Goal: Information Seeking & Learning: Find specific page/section

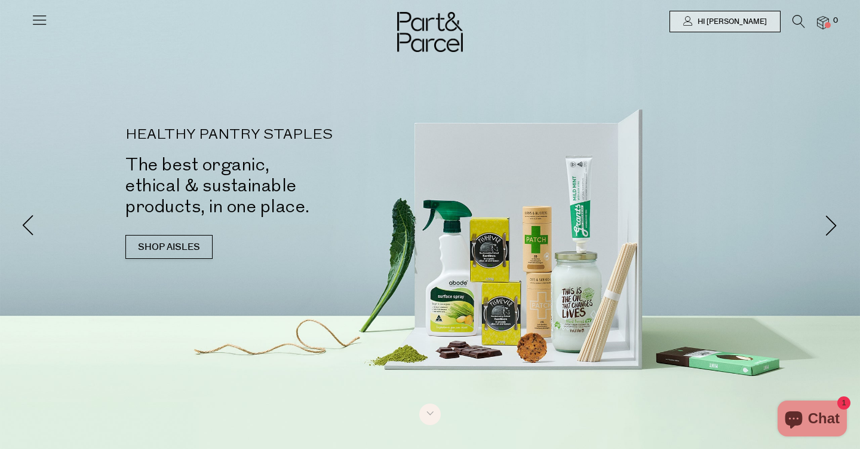
click at [799, 22] on icon at bounding box center [799, 21] width 13 height 13
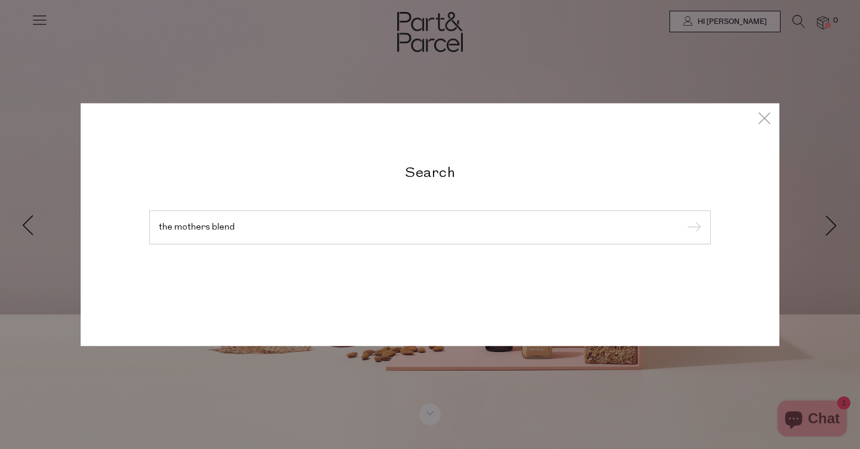
type input "the mothers blend"
click at [692, 228] on input "submit" at bounding box center [692, 228] width 18 height 18
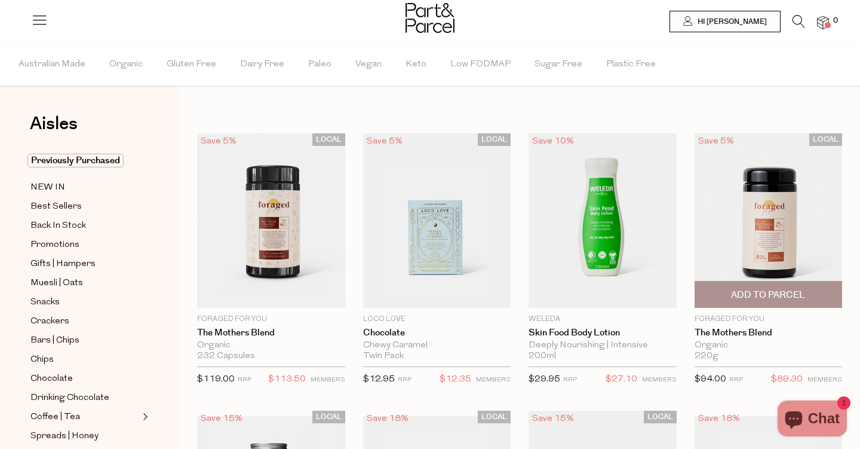
click at [776, 225] on img at bounding box center [769, 220] width 148 height 174
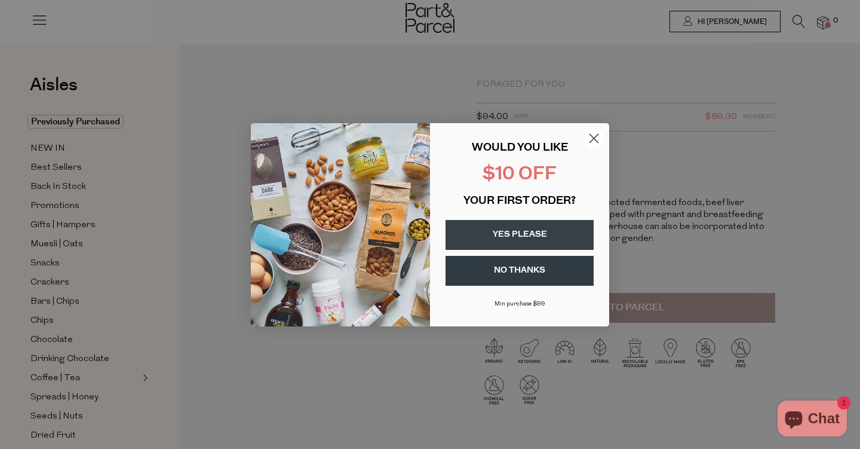
click at [592, 134] on circle "Close dialog" at bounding box center [594, 138] width 20 height 20
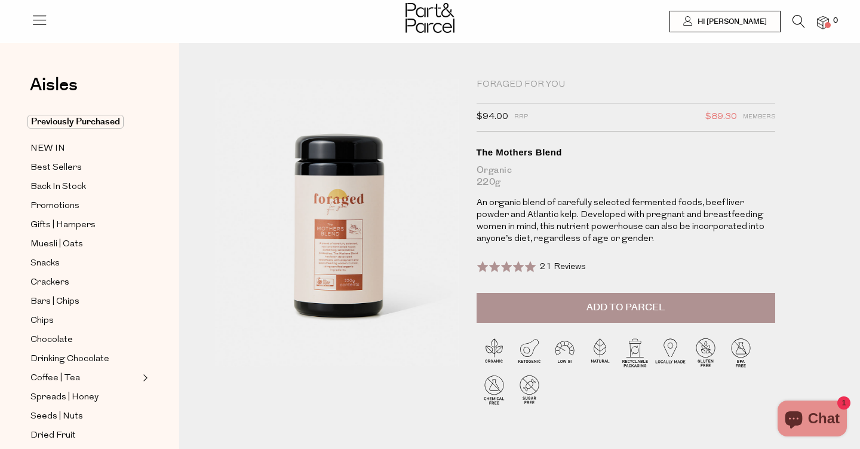
click at [799, 22] on icon at bounding box center [799, 21] width 13 height 13
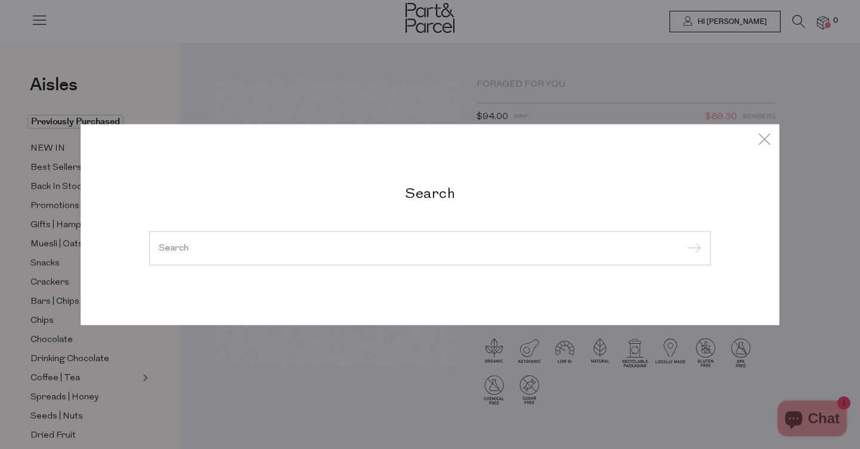
click at [530, 241] on div at bounding box center [430, 248] width 562 height 35
click at [519, 249] on input "search" at bounding box center [430, 247] width 542 height 9
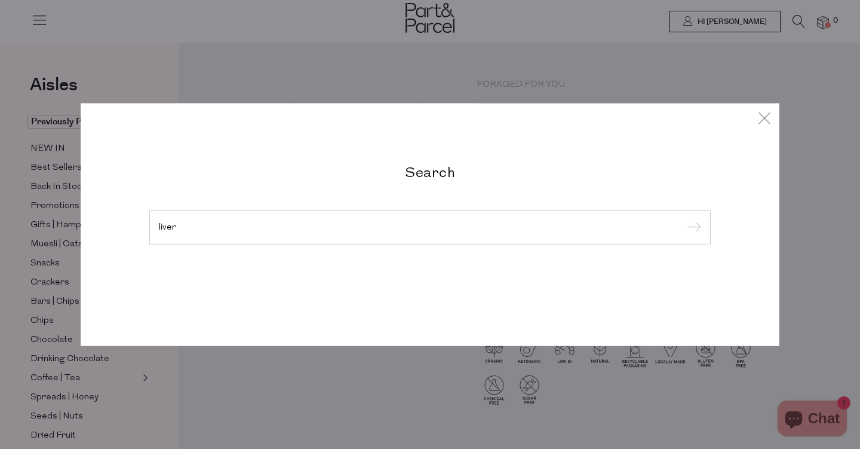
type input "liver"
click at [692, 228] on input "submit" at bounding box center [692, 228] width 18 height 18
